Goal: Task Accomplishment & Management: Complete application form

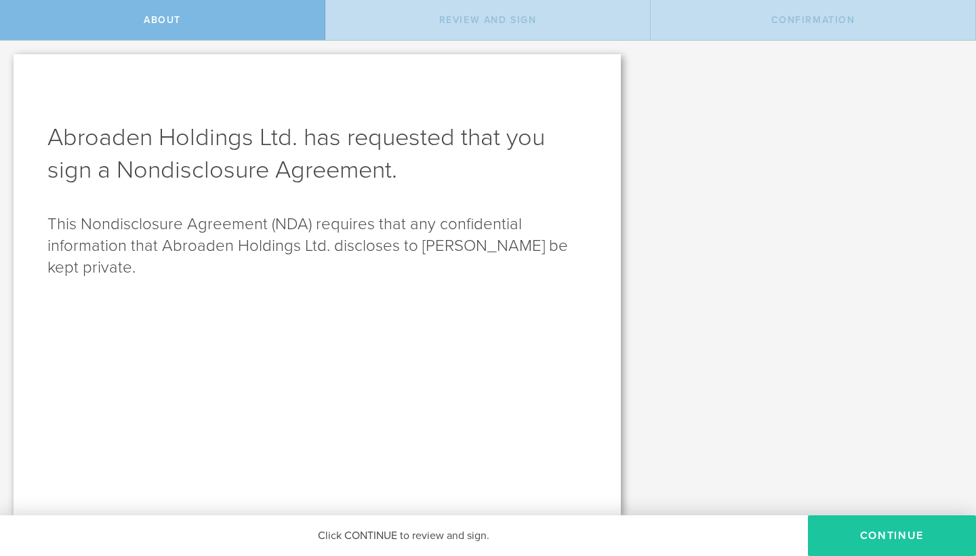
click at [886, 546] on button "Continue" at bounding box center [892, 535] width 168 height 41
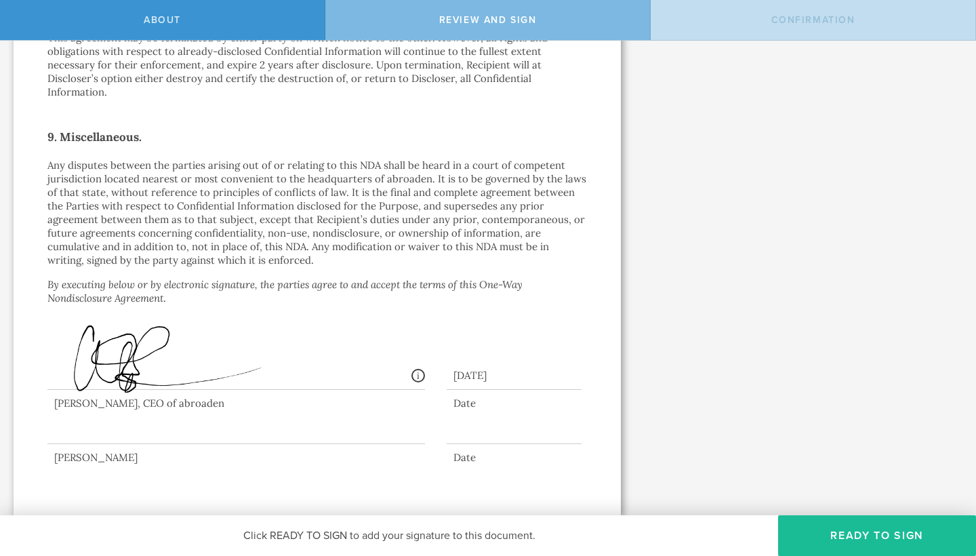
scroll to position [1137, 0]
click at [94, 416] on div at bounding box center [236, 417] width 378 height 54
click at [92, 432] on div at bounding box center [236, 417] width 378 height 54
click at [71, 434] on div at bounding box center [236, 417] width 378 height 54
click at [90, 455] on div "[PERSON_NAME]" at bounding box center [236, 458] width 378 height 14
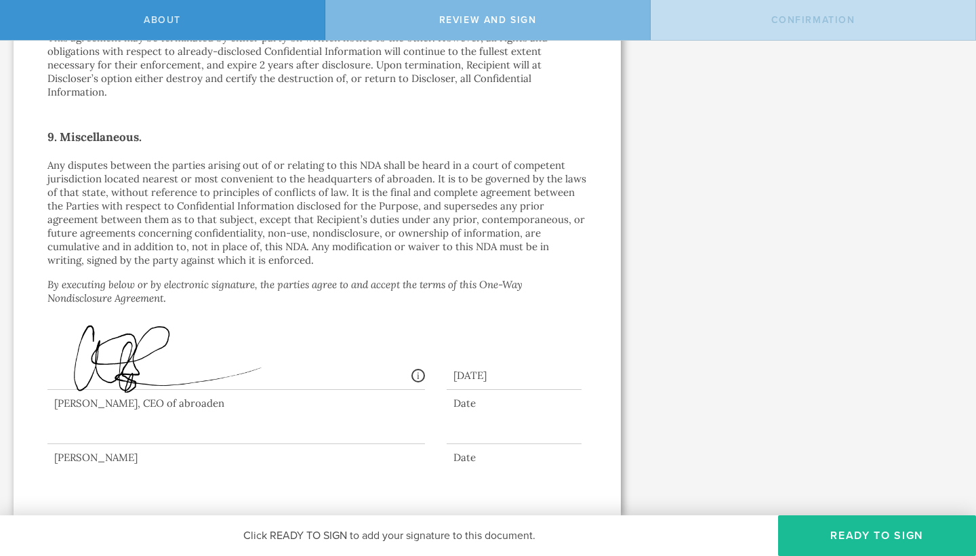
click at [99, 434] on div at bounding box center [236, 417] width 378 height 54
click at [95, 436] on div at bounding box center [236, 417] width 378 height 54
click at [851, 528] on button "Ready to Sign" at bounding box center [877, 535] width 198 height 41
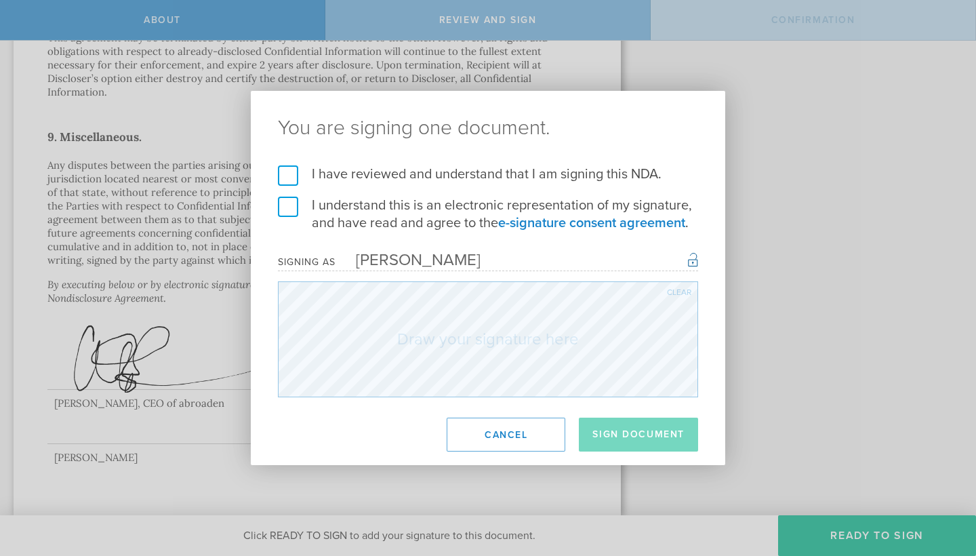
click at [292, 178] on label "I have reviewed and understand that I am signing this NDA." at bounding box center [488, 174] width 420 height 18
click at [0, 0] on input "I have reviewed and understand that I am signing this NDA." at bounding box center [0, 0] width 0 height 0
click at [291, 213] on label "I understand this is an electronic representation of my signature, and have rea…" at bounding box center [488, 214] width 420 height 35
click at [0, 0] on input "I understand this is an electronic representation of my signature, and have rea…" at bounding box center [0, 0] width 0 height 0
click at [628, 430] on button "Sign Document" at bounding box center [638, 434] width 119 height 34
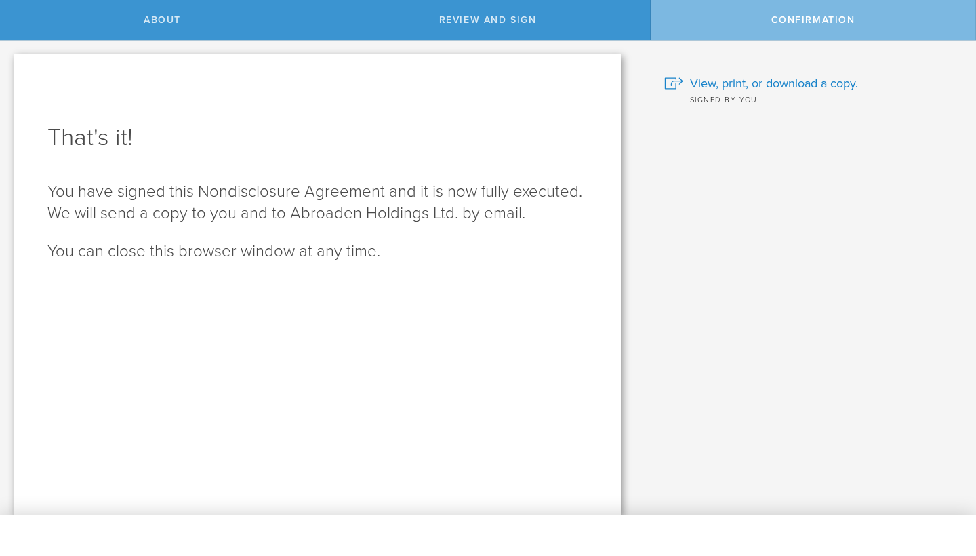
scroll to position [0, 0]
